Goal: Task Accomplishment & Management: Use online tool/utility

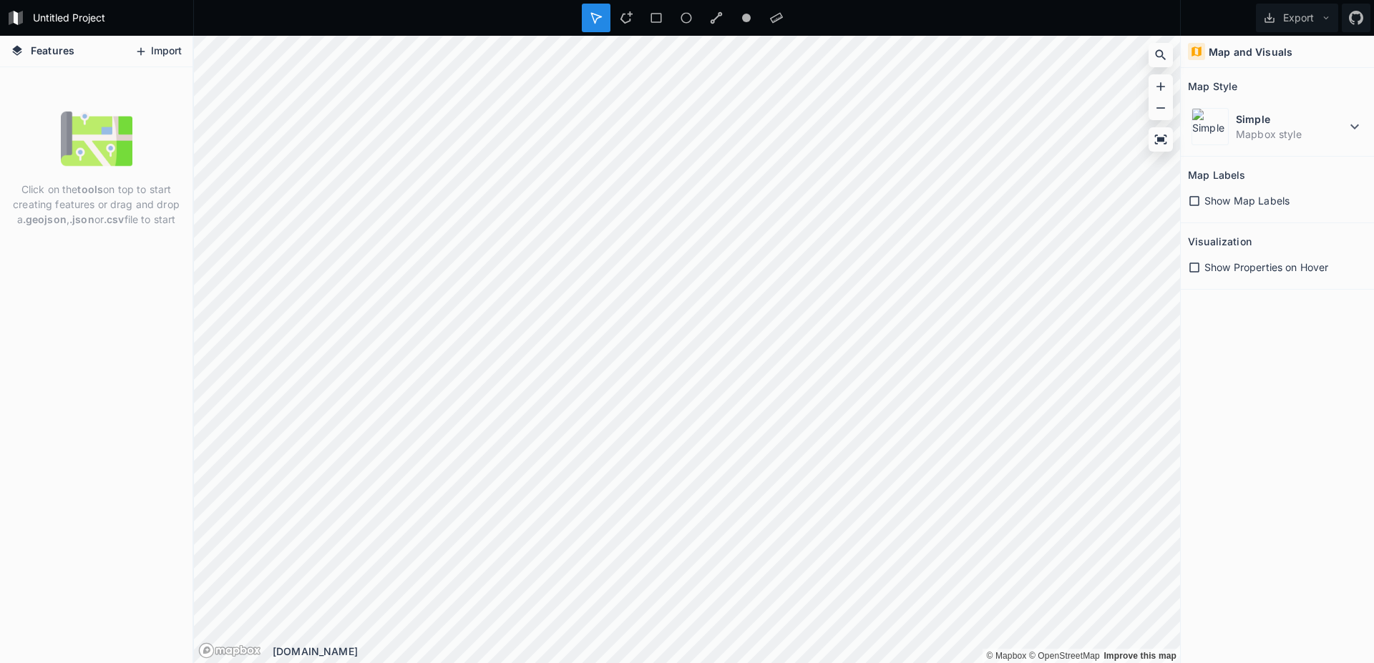
click at [165, 55] on button "Import" at bounding box center [158, 51] width 62 height 23
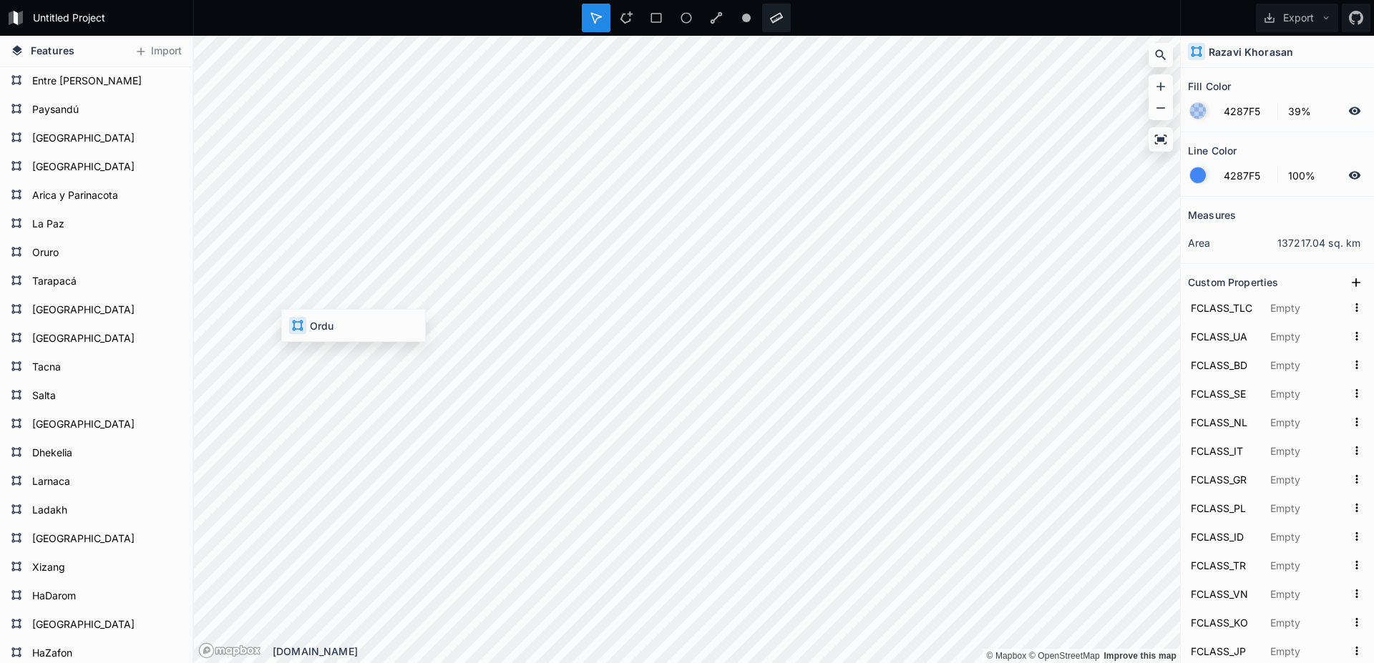
type input "礼萨呼罗珊省"
type input "استان [GEOGRAPHIC_DATA]"
type input "صوبہ [GEOGRAPHIC_DATA]"
type input "Хорасан-Резаві"
type input "[PERSON_NAME]"
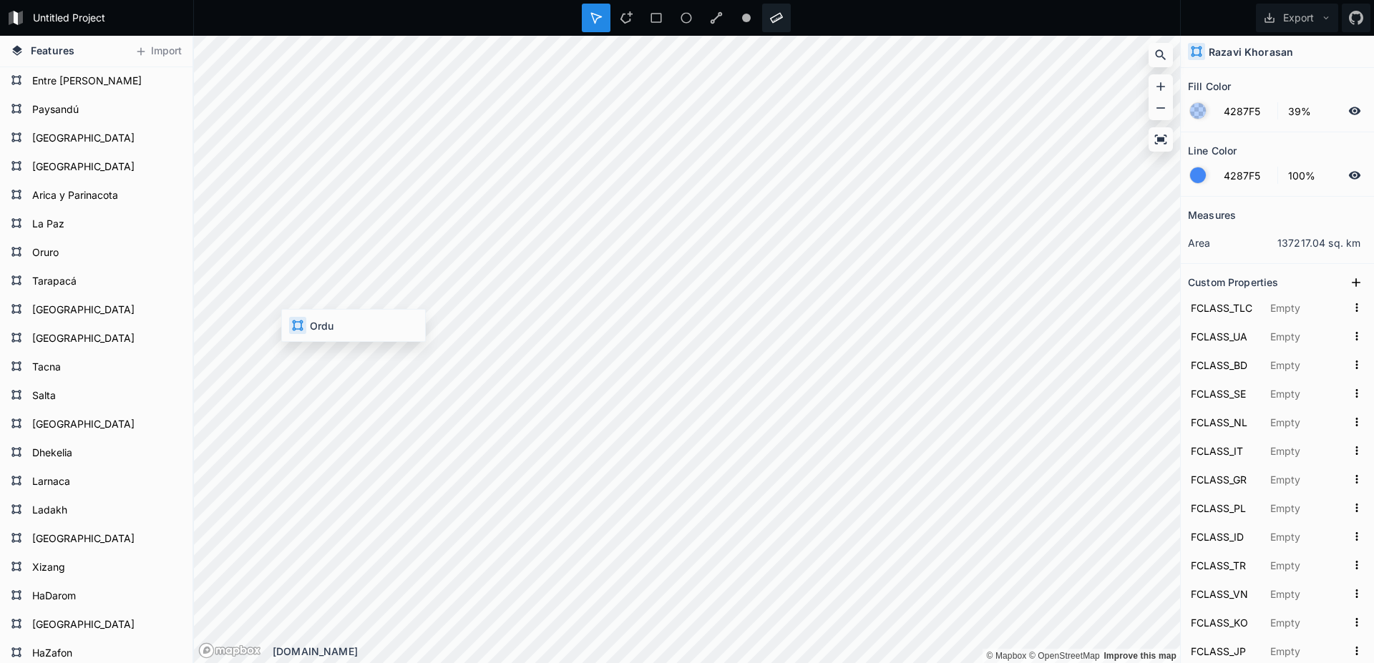
type input "1159314319"
type input "礼萨呼罗珊省"
type input "Razavi Khorasan"
type input "[PERSON_NAME] Eyaleti"
type input "Razavikhorasan"
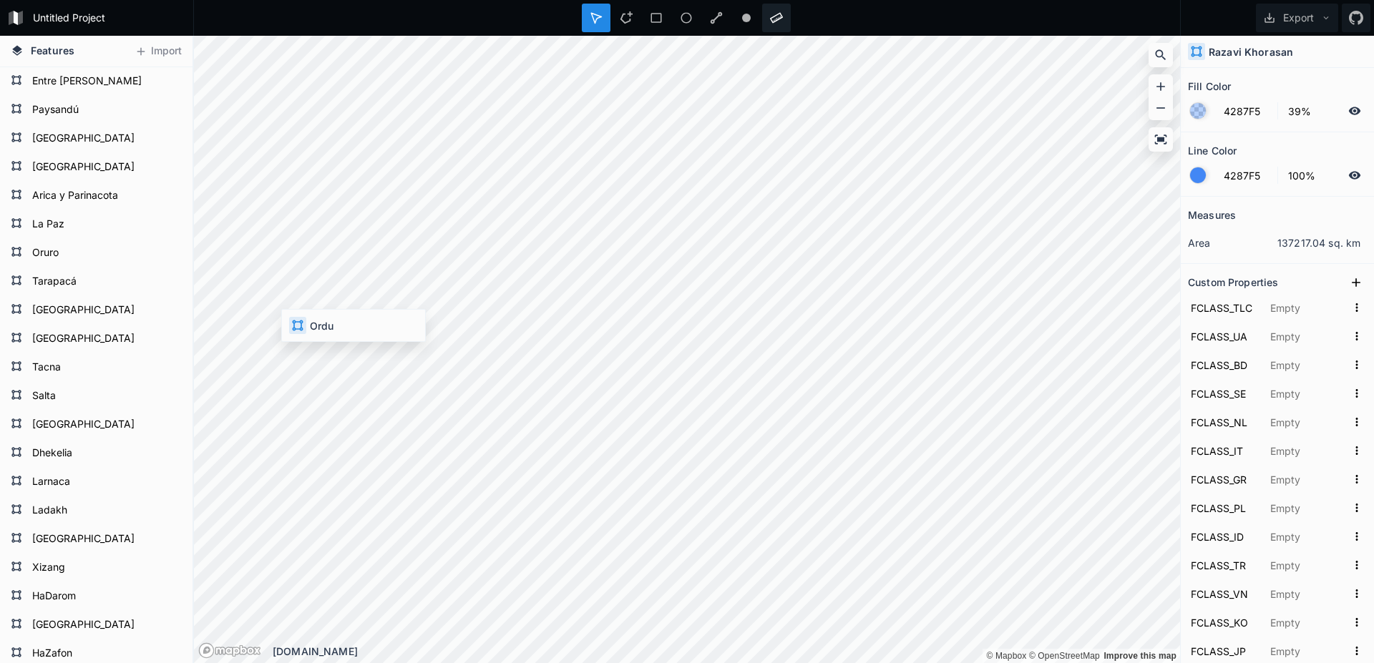
type input "Хорасан-Резави"
type input "Coração Razavi"
type input "Chorasan-e [PERSON_NAME]"
type input "Razavi-[GEOGRAPHIC_DATA]"
type input "호라산에라자비"
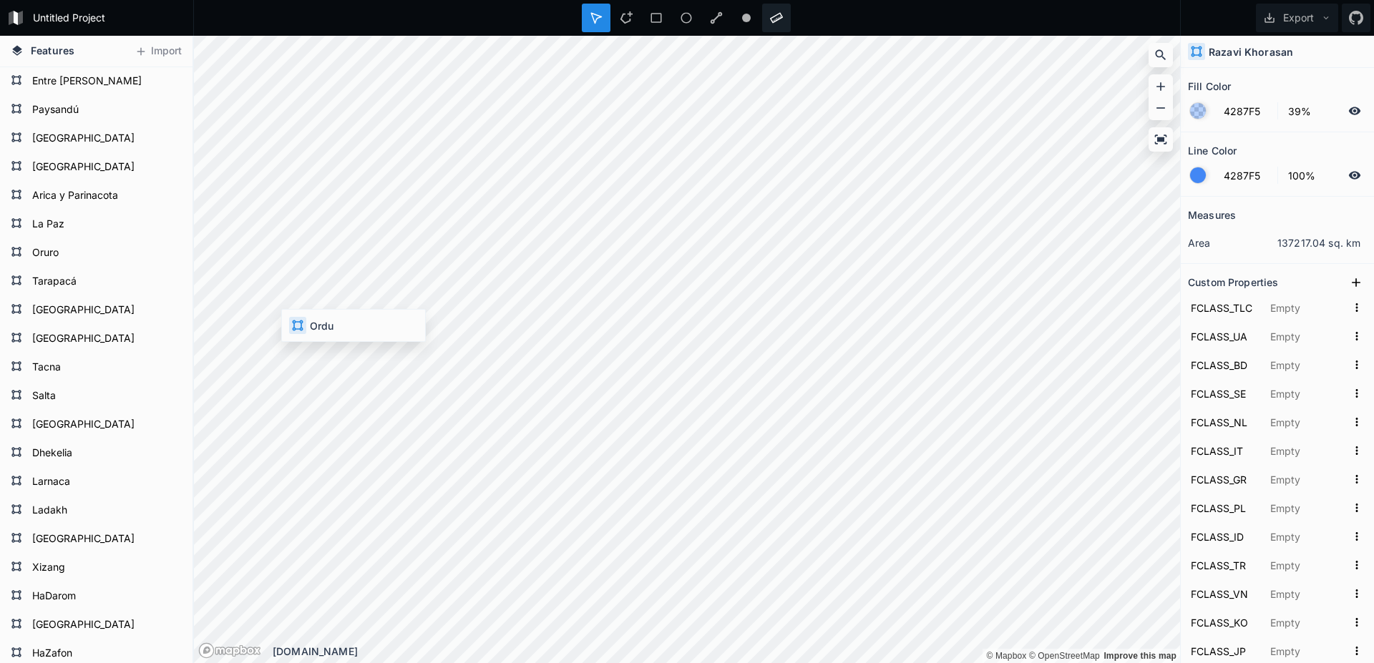
type input "ラザヴィー・ホラー[GEOGRAPHIC_DATA]"
type input "Razavi Khorasan"
type input "[PERSON_NAME]"
type input "[DATE]़ावी ख़ोरासान"
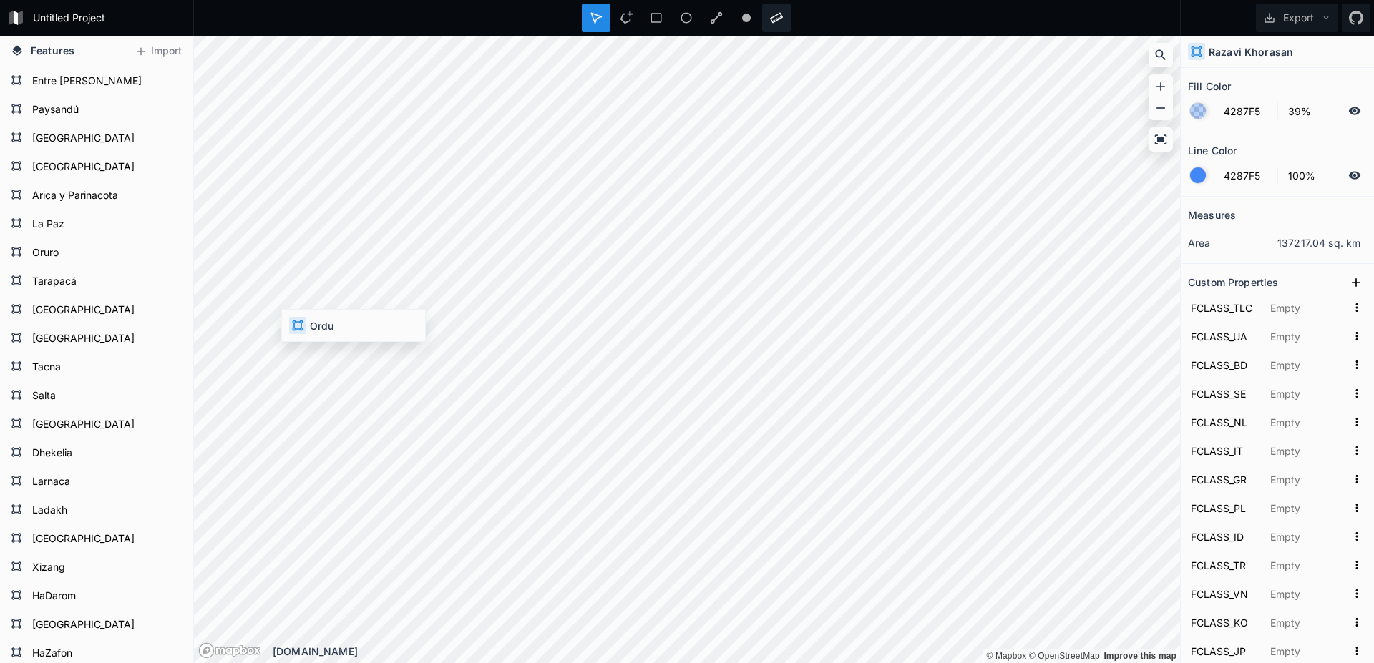
type input "[PERSON_NAME]"
type input "Razavi Khorasan"
type input "Razavi-Chorasan"
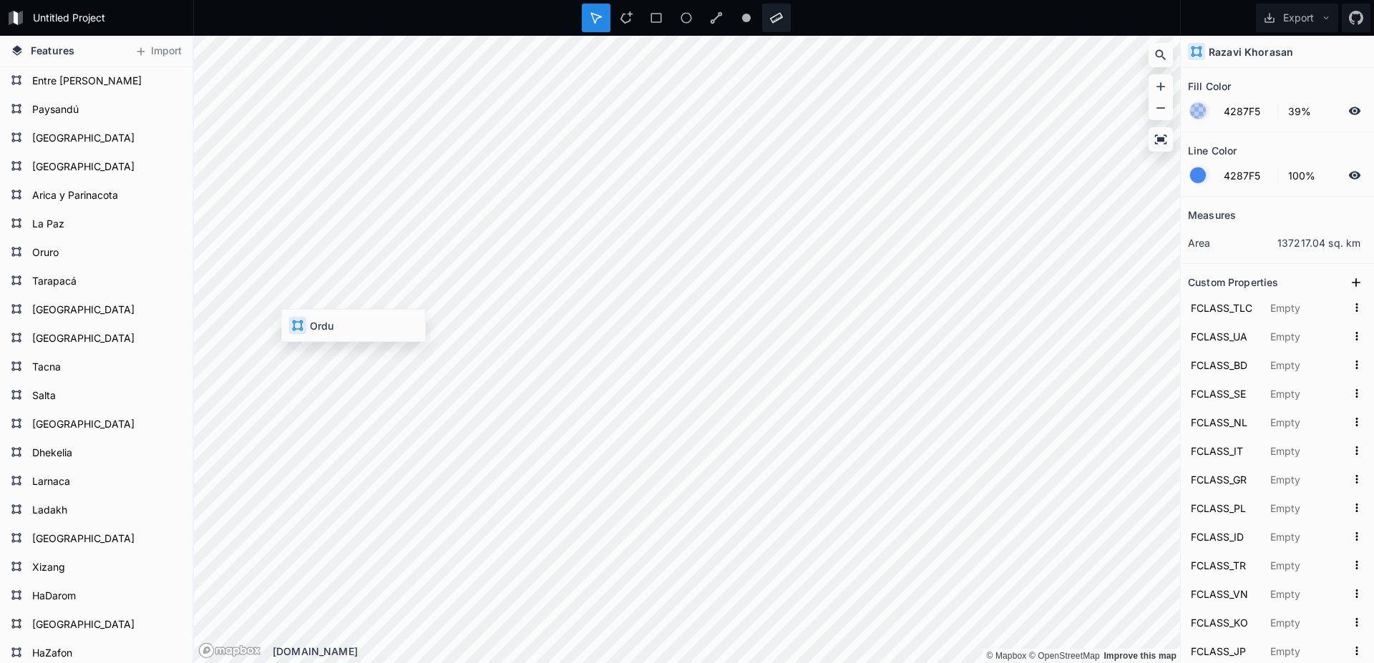
type input "রাজাভি [GEOGRAPHIC_DATA]"
type input "خراسان رضوي"
type input "Q587090"
type input "6.6"
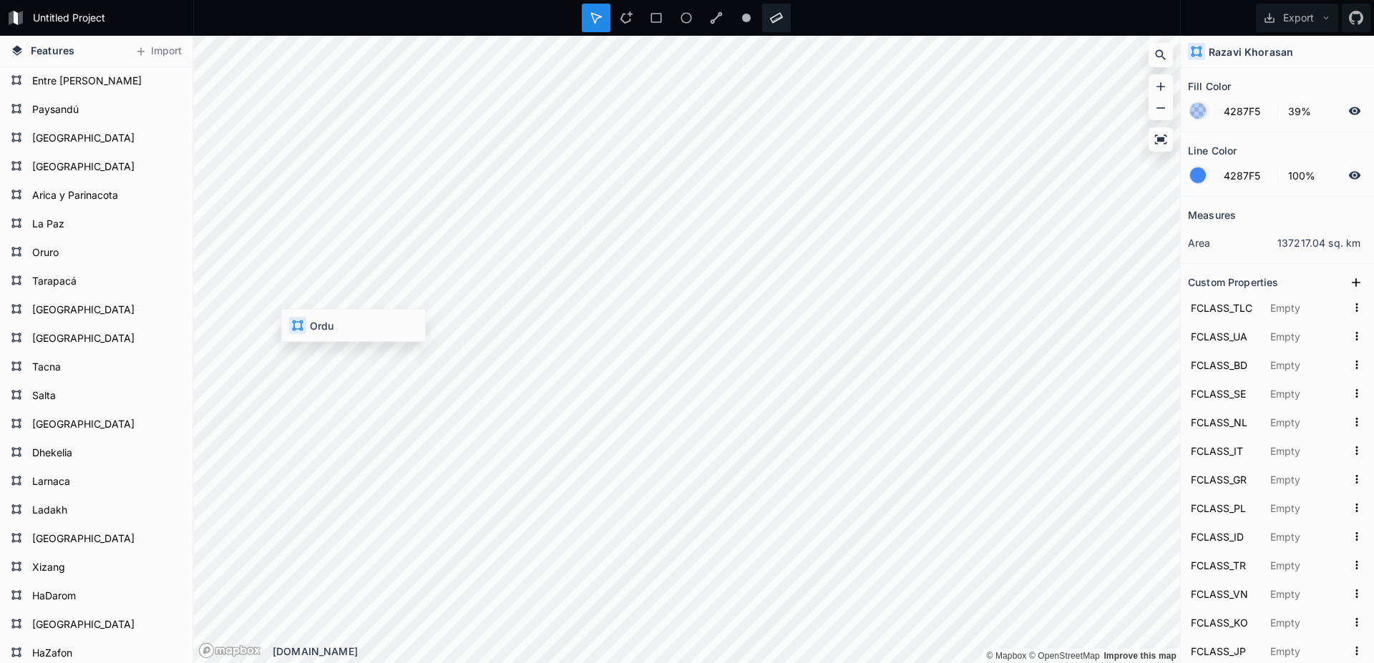
type input "IR42"
type input "fas"
type input "IR.42"
type input "Khorasan-e Razavi, [GEOGRAPHIC_DATA]-e"
type input "9237535"
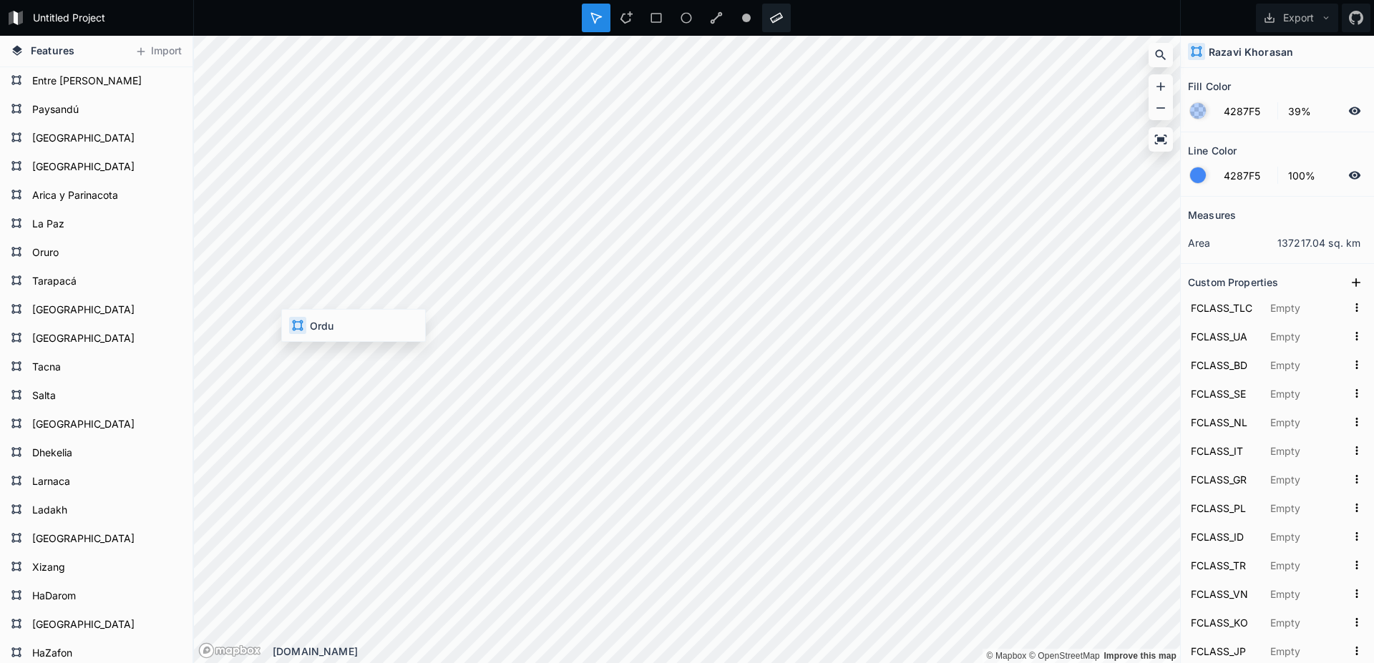
type input "Ostan-e [GEOGRAPHIC_DATA]-e Razavi"
type input "6201375"
type input "IRN"
type input "[GEOGRAPHIC_DATA]"
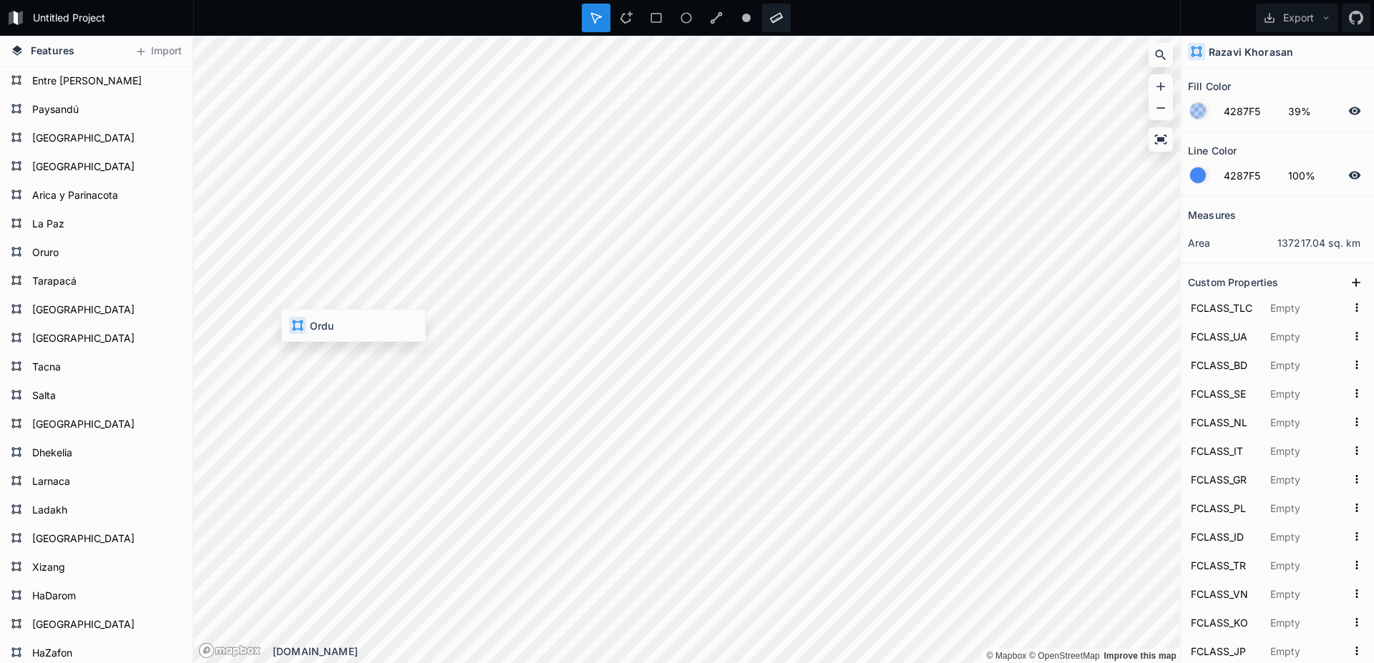
type input "IRN"
type input "58.7976"
type input "35.584"
type input "Razavi Khorasan"
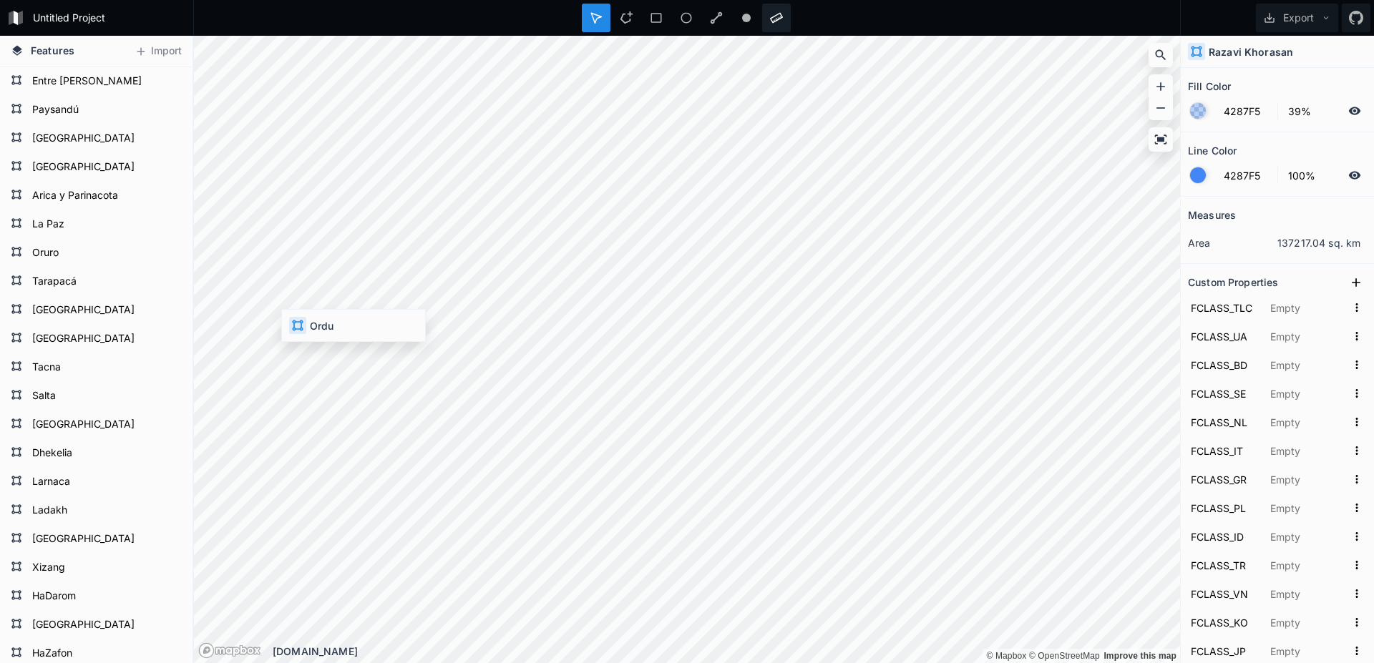
type input "[GEOGRAPHIC_DATA], [GEOGRAPHIC_DATA], [GEOGRAPHIC_DATA]"
type input "2345789"
type input "IR30"
type input "IR42"
type input "13"
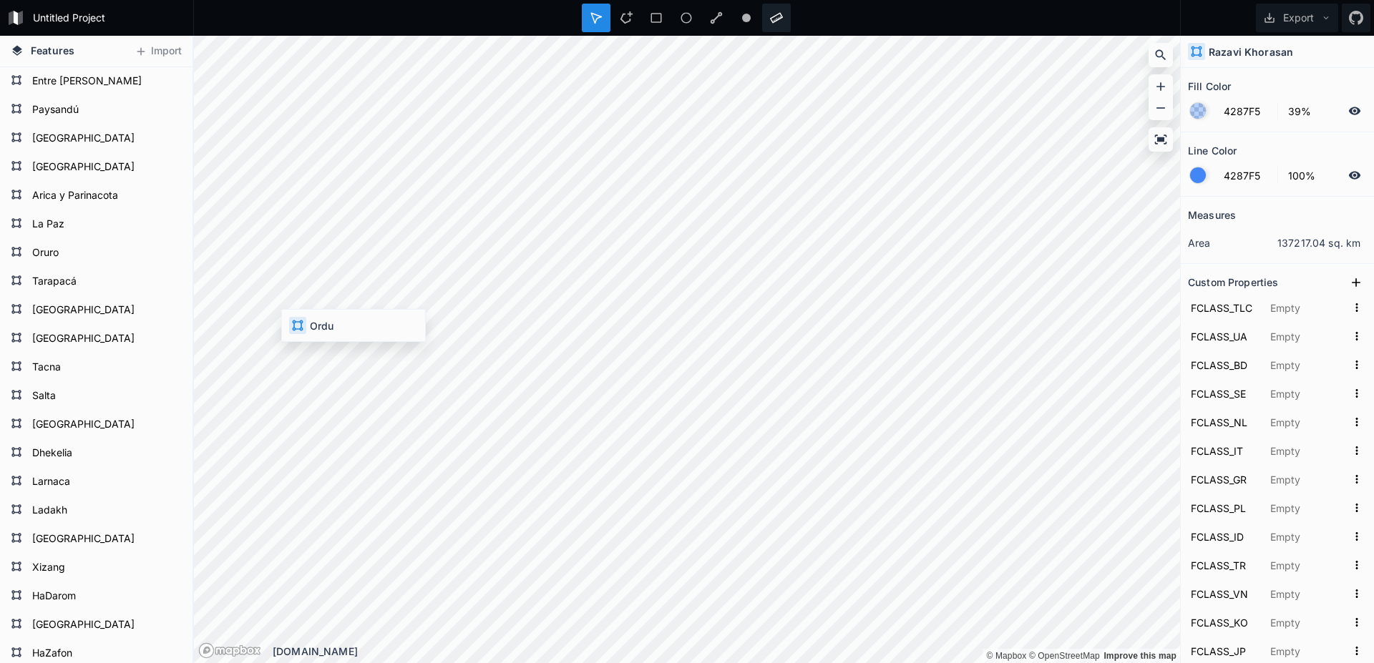
type input "4"
type input "15"
type input "4"
type input "-99"
type input "KV"
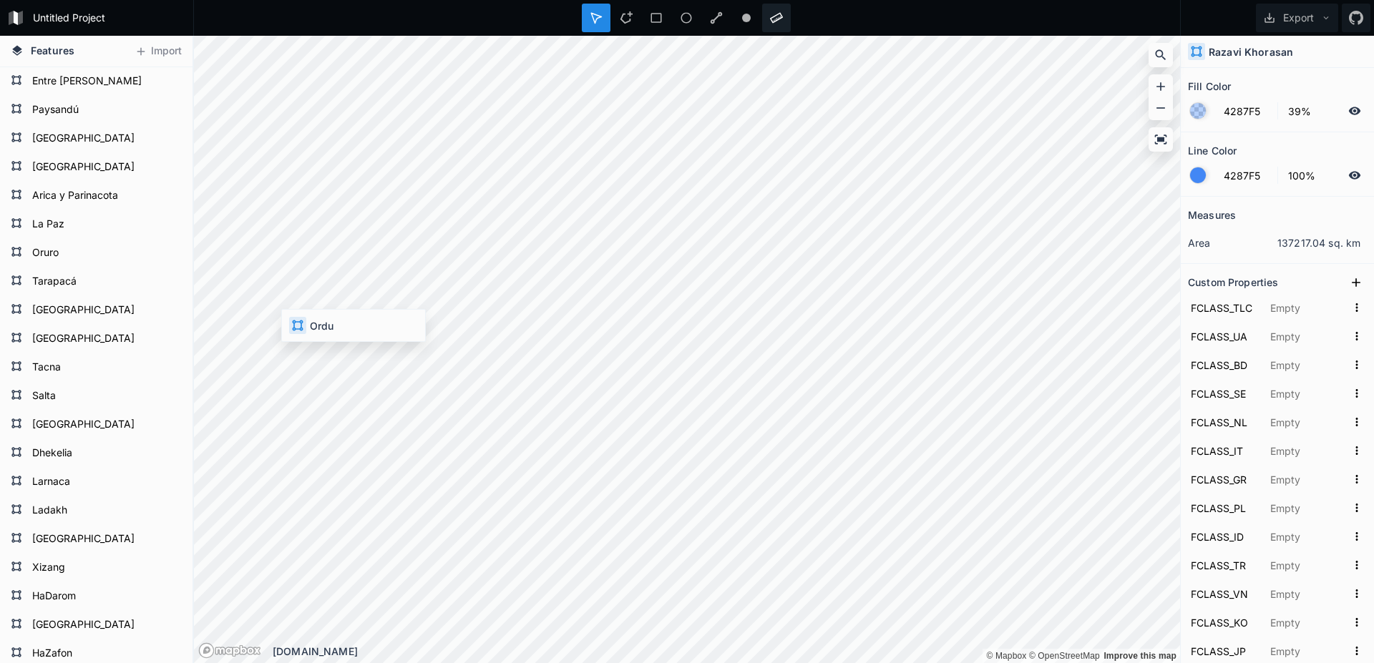
type input "5"
type input "20010"
type input "Estimated subdivision of former [GEOGRAPHIC_DATA]"
type input "IR.KV"
type input "Ostan"
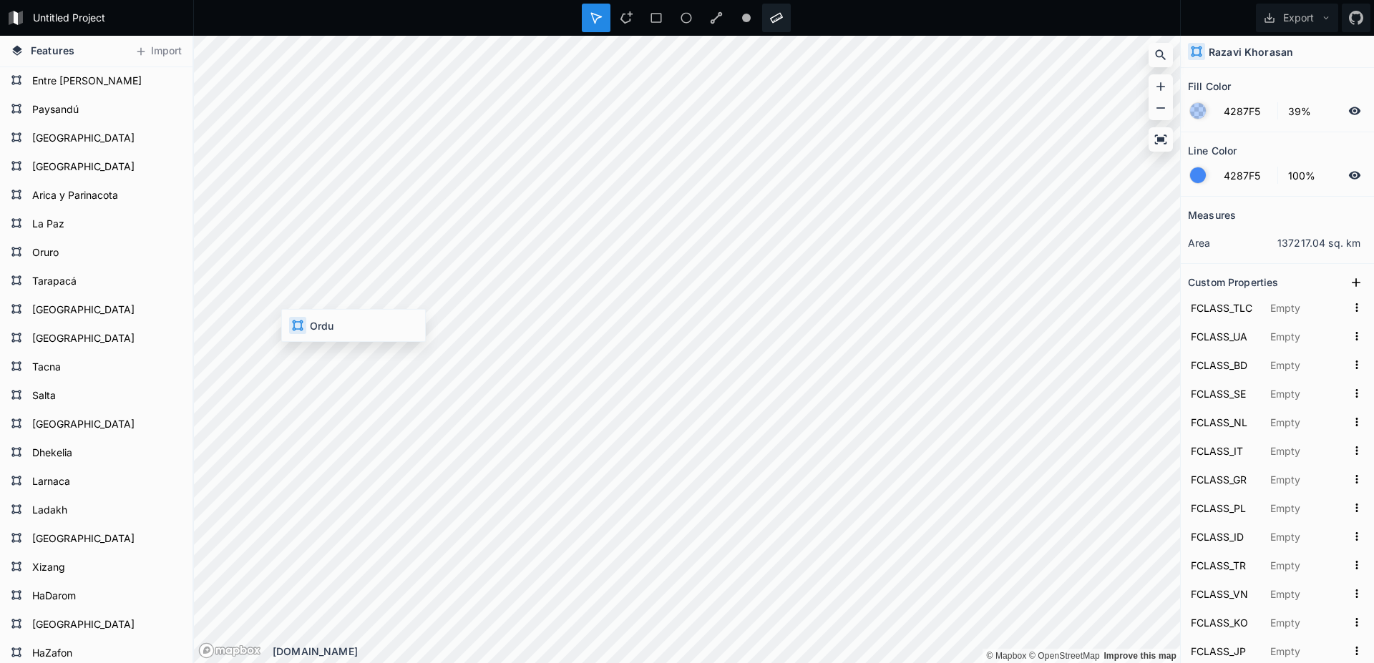
type input "Khorasan-e Razavi"
type input "IR"
type input "IR-30"
type input "3245"
type input "IRN-3245"
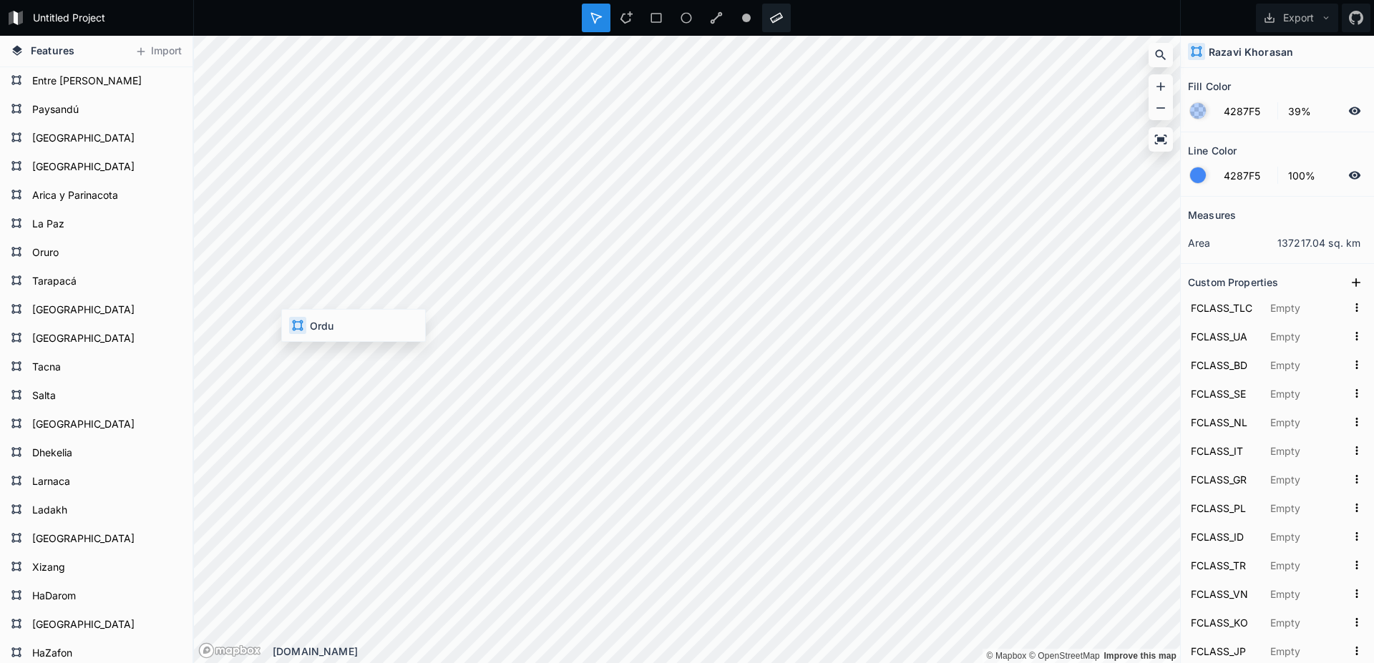
type input "4"
